Goal: Navigation & Orientation: Go to known website

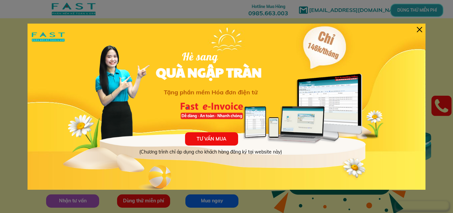
click at [420, 29] on div at bounding box center [419, 29] width 5 height 5
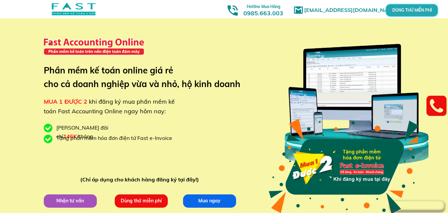
drag, startPoint x: 81, startPoint y: 16, endPoint x: 149, endPoint y: 21, distance: 68.1
click at [109, 14] on div at bounding box center [305, 9] width 611 height 18
click at [221, 95] on div "[EMAIL_ADDRESS][DOMAIN_NAME] MUA 1 ĐƯỢC 2 khi đăng ký mua phần mềm kế toán Fast…" at bounding box center [224, 125] width 318 height 250
click at [223, 97] on div "[EMAIL_ADDRESS][DOMAIN_NAME] MUA 1 ĐƯỢC 2 khi đăng ký mua phần mềm kế toán Fast…" at bounding box center [224, 125] width 318 height 250
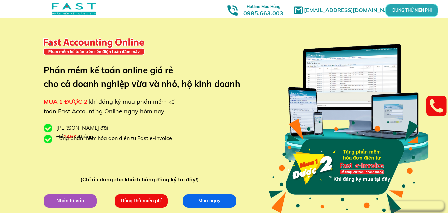
click at [157, 47] on div "[EMAIL_ADDRESS][DOMAIN_NAME] MUA 1 ĐƯỢC 2 khi đăng ký mua phần mềm kế toán Fast…" at bounding box center [224, 125] width 318 height 250
drag, startPoint x: 157, startPoint y: 47, endPoint x: 147, endPoint y: 47, distance: 10.6
click at [157, 48] on div "[EMAIL_ADDRESS][DOMAIN_NAME] MUA 1 ĐƯỢC 2 khi đăng ký mua phần mềm kế toán Fast…" at bounding box center [224, 125] width 318 height 250
